Goal: Transaction & Acquisition: Obtain resource

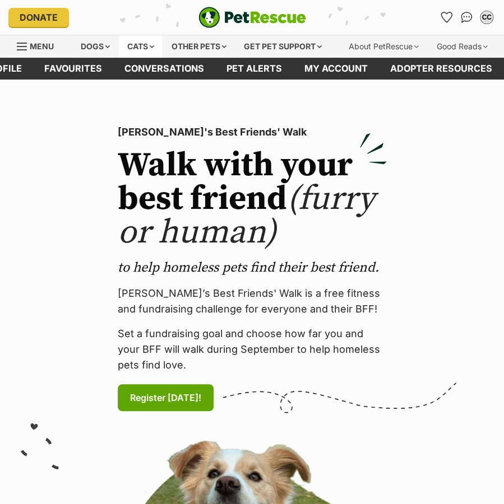
click at [147, 50] on div "Cats" at bounding box center [140, 46] width 43 height 22
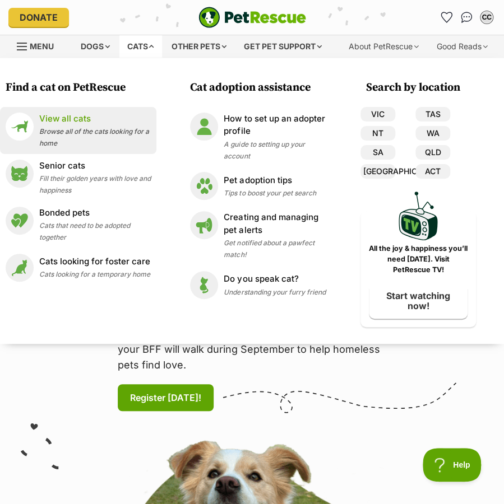
click at [76, 120] on p "View all cats" at bounding box center [94, 119] width 111 height 13
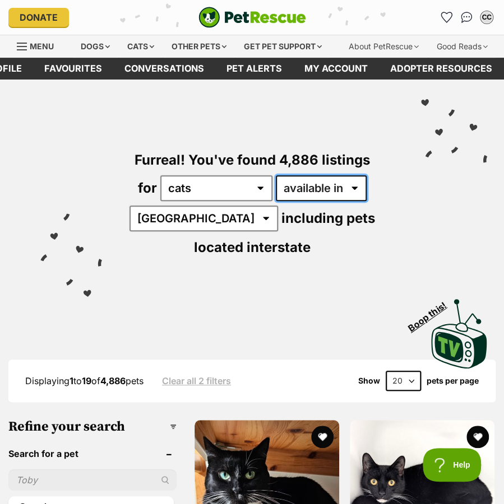
click at [316, 192] on select "available in located in" at bounding box center [321, 188] width 91 height 26
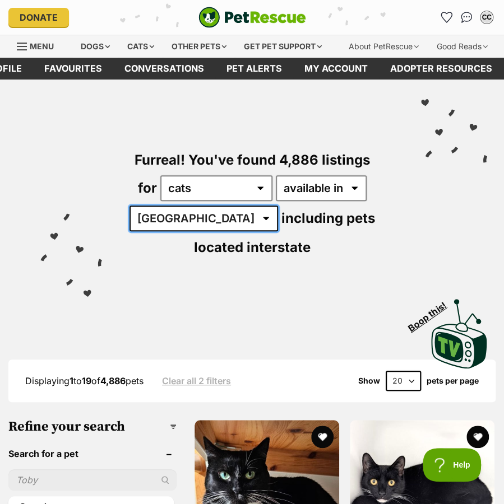
click at [208, 219] on select "Australia ACT NSW NT QLD SA TAS VIC WA" at bounding box center [203, 219] width 148 height 26
select select "[GEOGRAPHIC_DATA]"
click at [137, 206] on select "Australia ACT NSW NT QLD SA TAS VIC WA" at bounding box center [203, 219] width 148 height 26
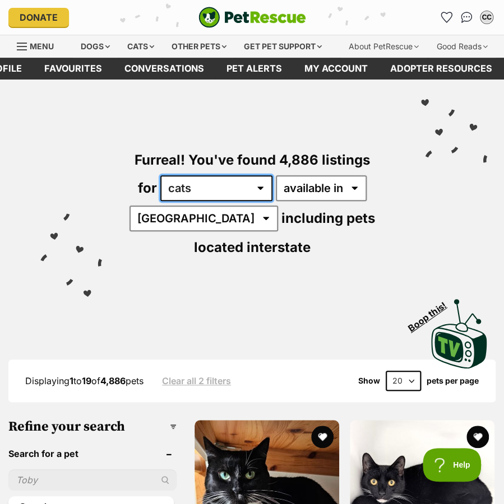
click at [213, 198] on select "any type of pet cats dogs other pets" at bounding box center [216, 188] width 112 height 26
click at [160, 175] on select "any type of pet cats dogs other pets" at bounding box center [216, 188] width 112 height 26
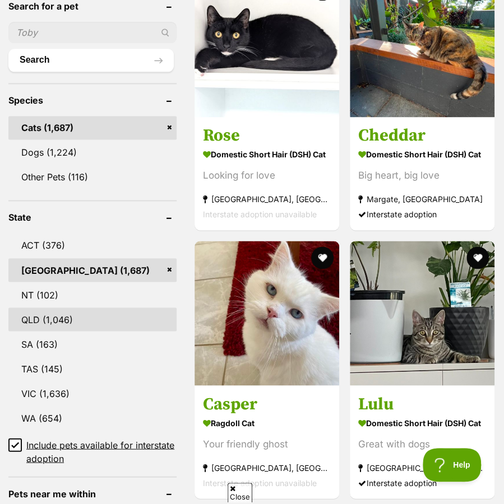
scroll to position [672, 0]
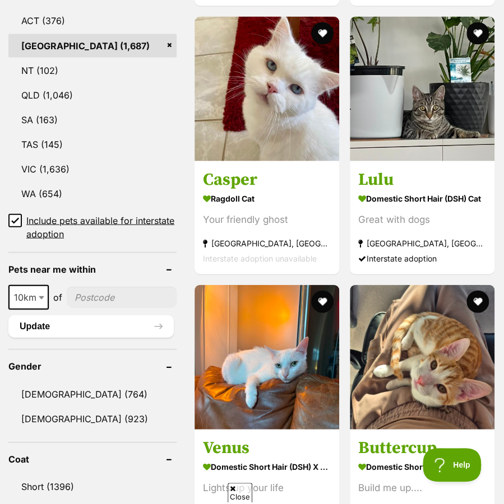
click at [117, 299] on input"] "postcode" at bounding box center [122, 296] width 110 height 21
type input"] "2073"
click at [95, 326] on button "Update" at bounding box center [90, 326] width 165 height 22
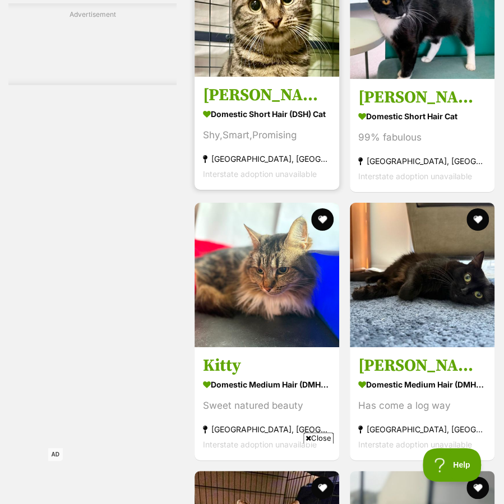
scroll to position [2577, 0]
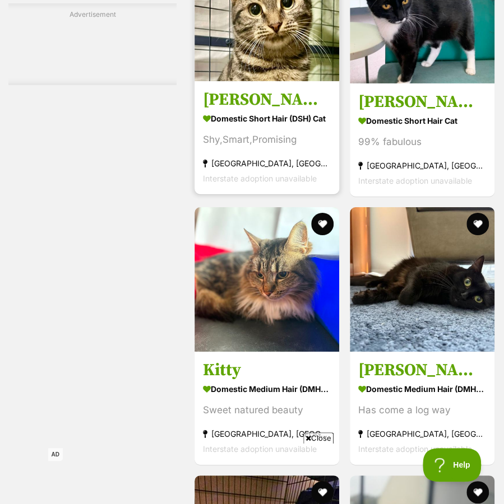
click at [291, 109] on link "Frankie Domestic Short Hair (DSH) Cat Shy,Smart,Promising Roseville, NSW Inters…" at bounding box center [266, 138] width 145 height 114
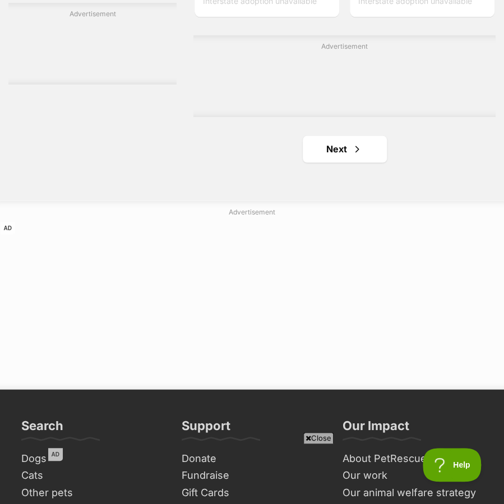
scroll to position [3249, 0]
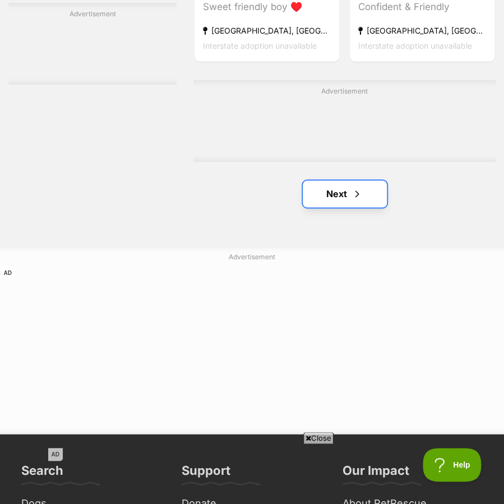
click at [320, 188] on link "Next" at bounding box center [345, 193] width 84 height 27
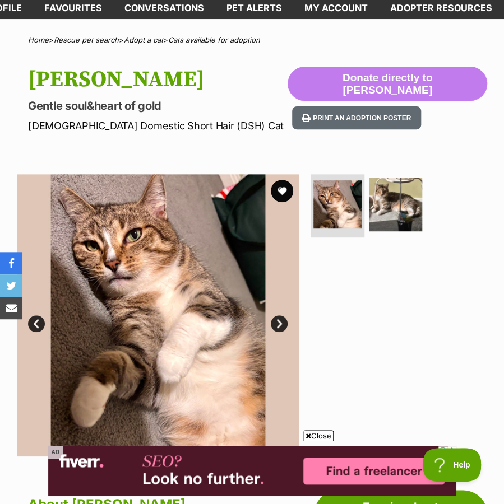
scroll to position [168, 0]
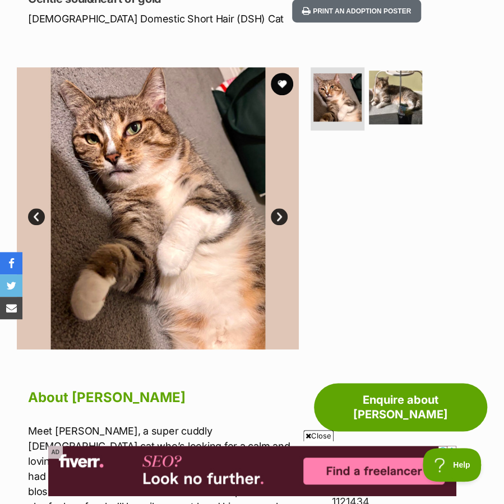
click at [279, 211] on link "Next" at bounding box center [279, 216] width 17 height 17
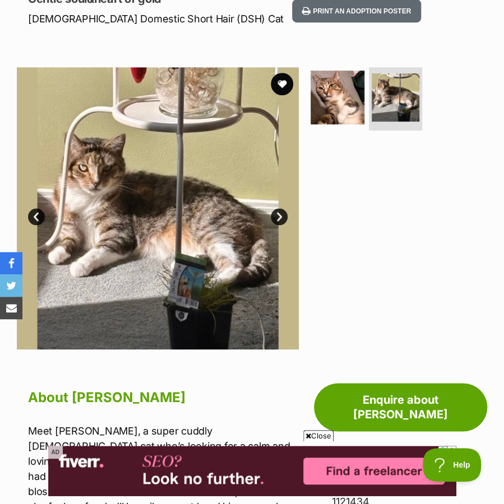
click at [279, 211] on link "Next" at bounding box center [279, 216] width 17 height 17
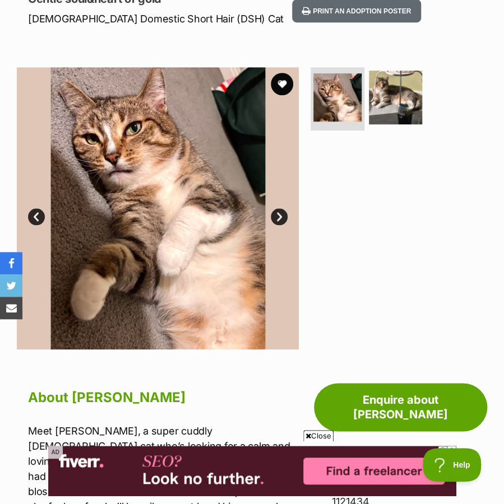
click at [279, 211] on link "Next" at bounding box center [279, 216] width 17 height 17
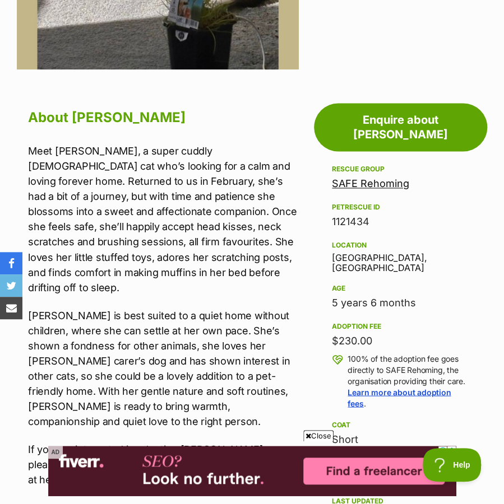
scroll to position [504, 0]
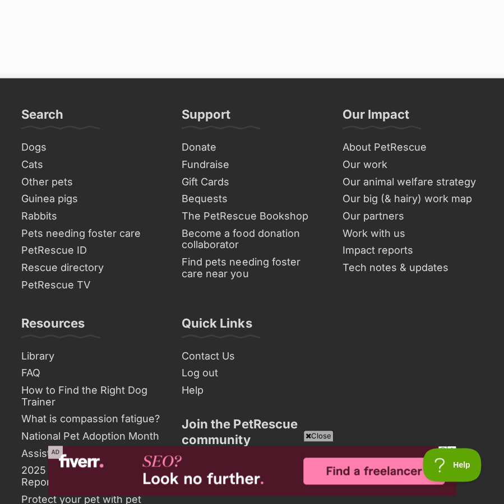
scroll to position [3698, 0]
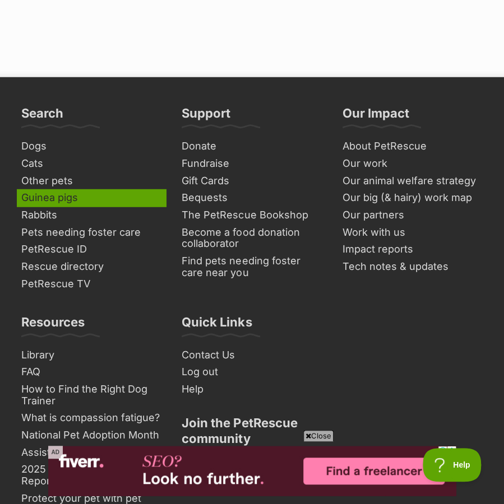
click at [47, 198] on link "Guinea pigs" at bounding box center [91, 197] width 149 height 17
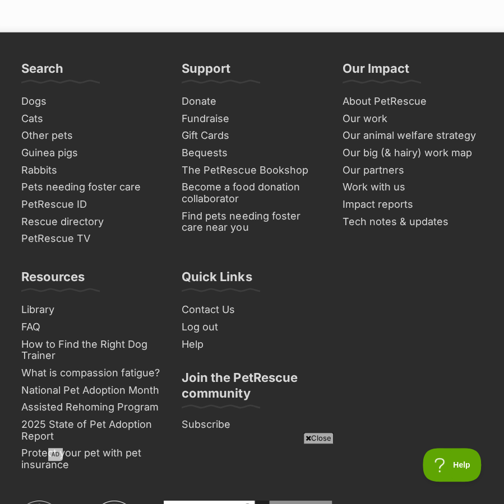
scroll to position [3751, 0]
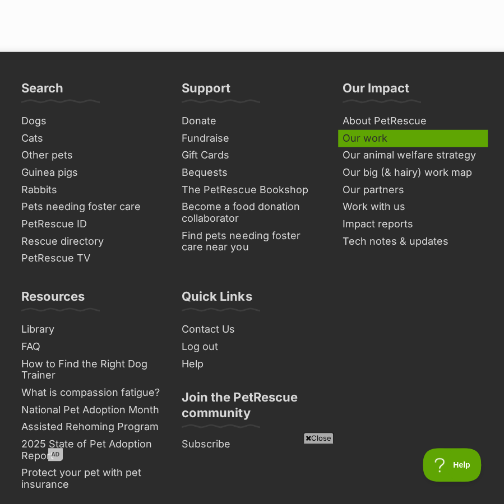
click at [397, 140] on link "Our work" at bounding box center [412, 138] width 149 height 17
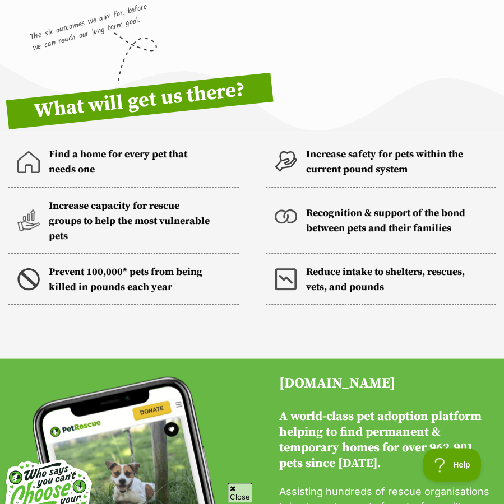
scroll to position [560, 0]
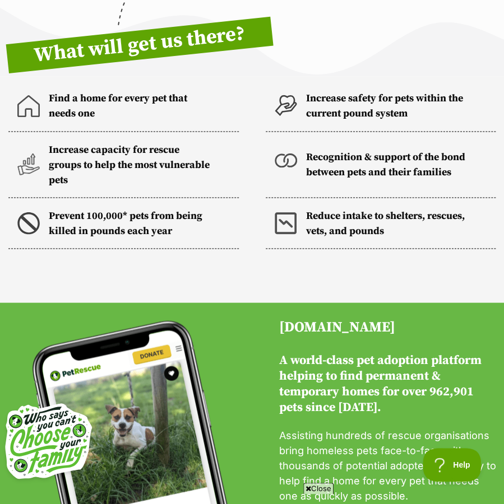
click at [129, 91] on p "Find a home for every pet that needs one" at bounding box center [130, 106] width 163 height 30
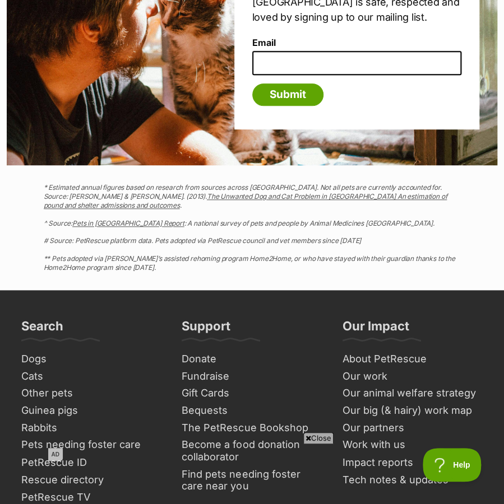
scroll to position [4257, 0]
